Goal: Task Accomplishment & Management: Use online tool/utility

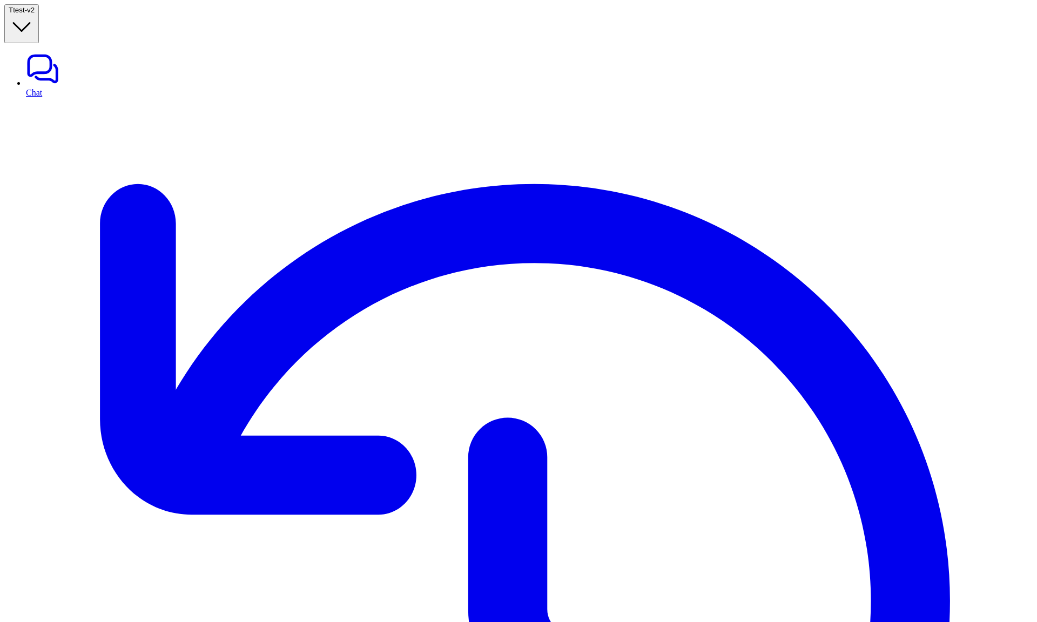
drag, startPoint x: 916, startPoint y: 135, endPoint x: 953, endPoint y: 144, distance: 37.3
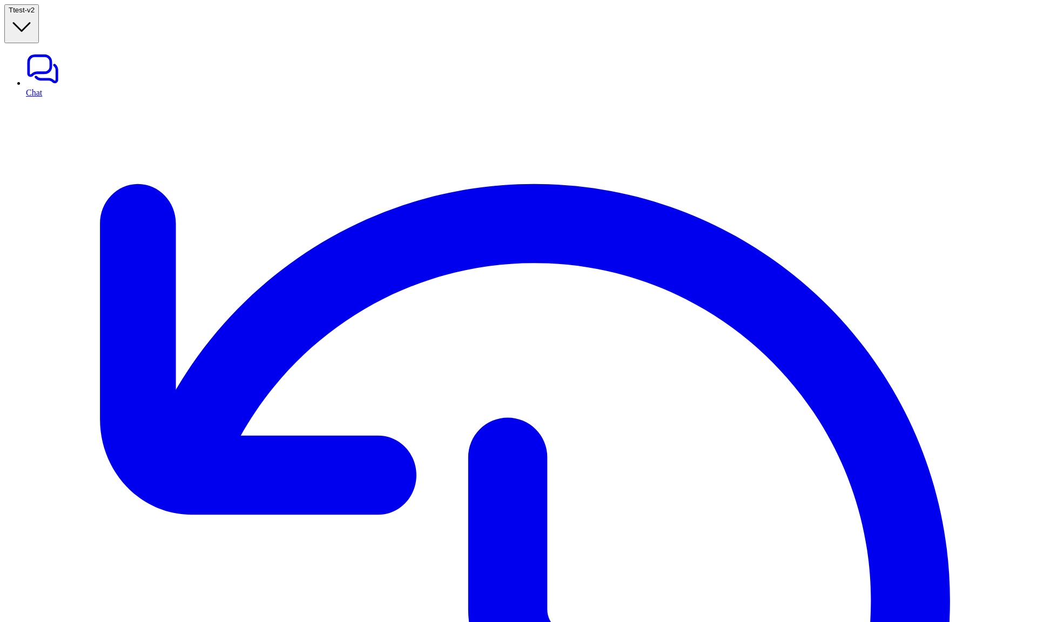
drag, startPoint x: 471, startPoint y: 178, endPoint x: 175, endPoint y: 177, distance: 295.6
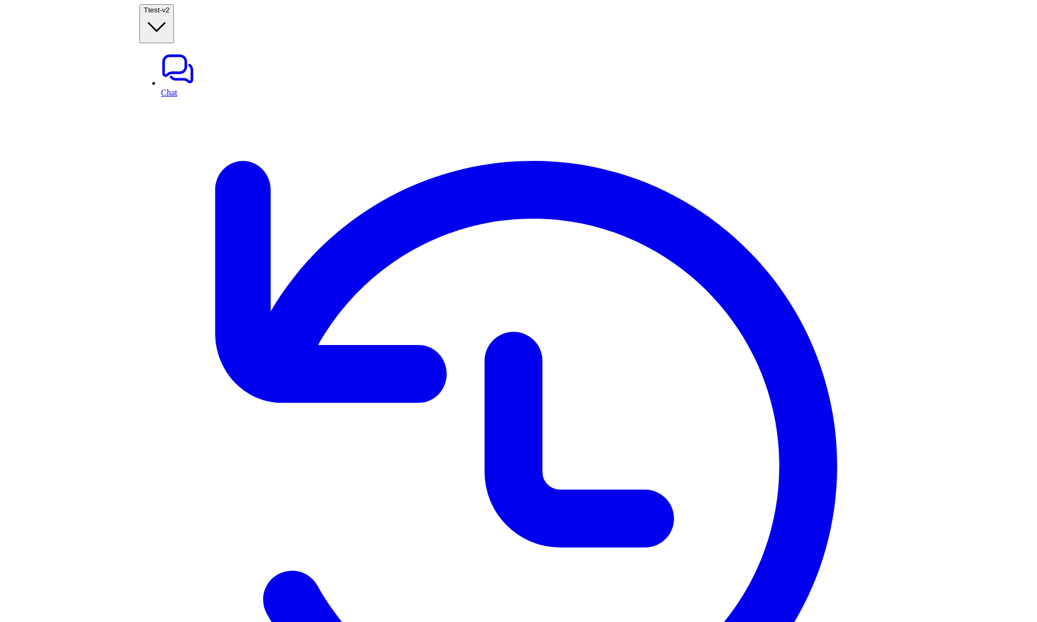
scroll to position [38, 0]
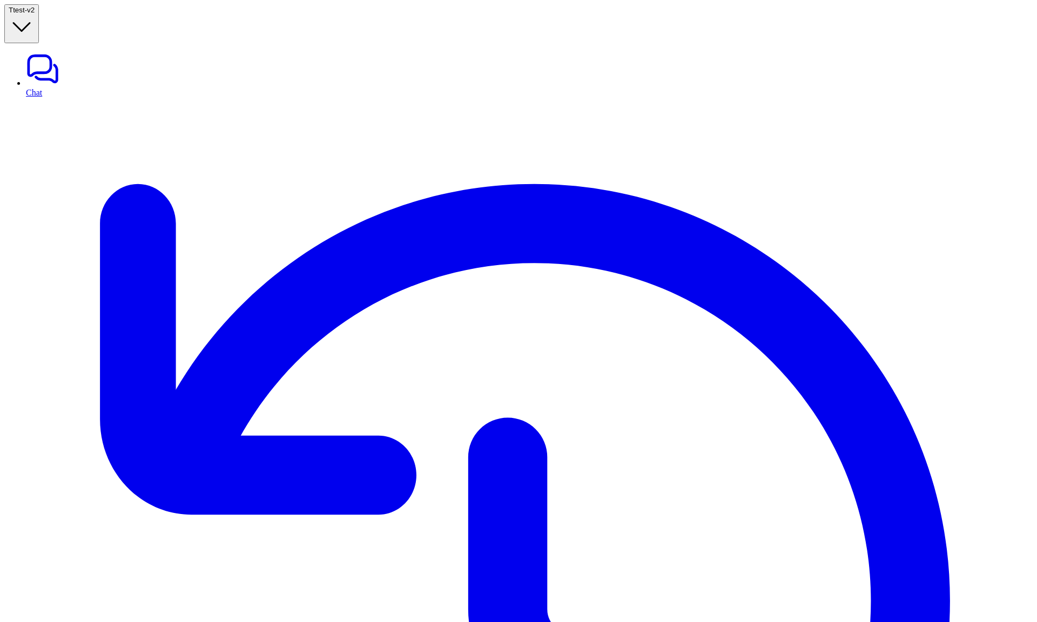
drag, startPoint x: 730, startPoint y: 111, endPoint x: 862, endPoint y: 110, distance: 132.4
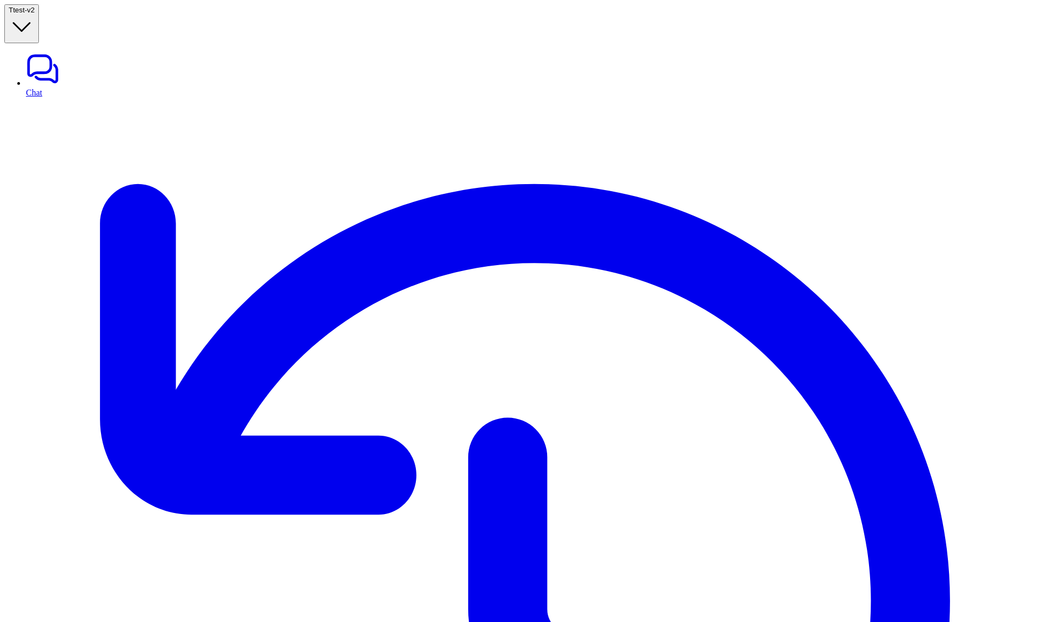
type input "*********"
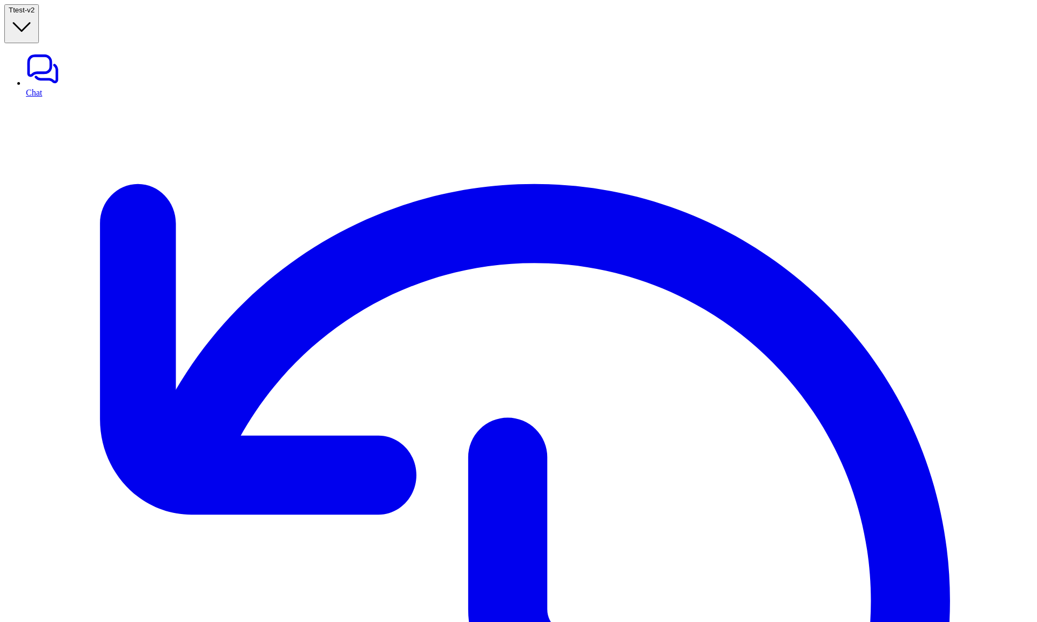
scroll to position [0, 0]
